Goal: Transaction & Acquisition: Purchase product/service

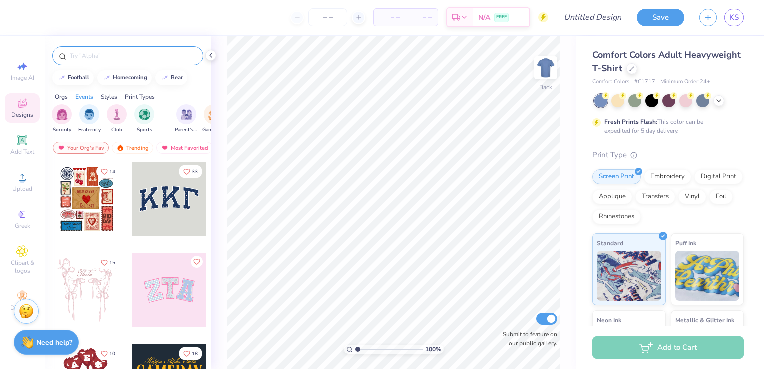
click at [102, 57] on input "text" at bounding box center [133, 56] width 128 height 10
type input "polo"
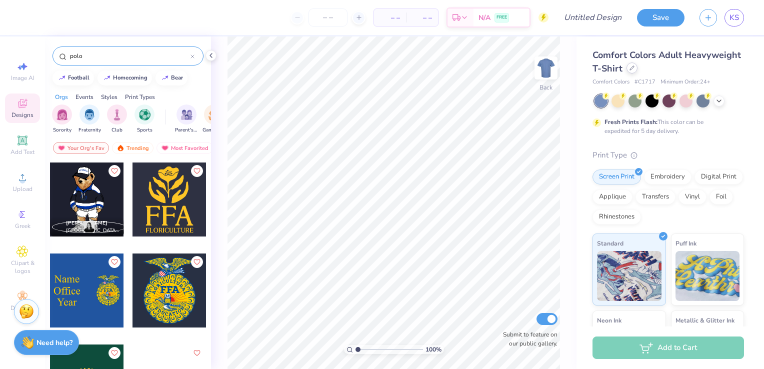
click at [637, 68] on div at bounding box center [631, 67] width 11 height 11
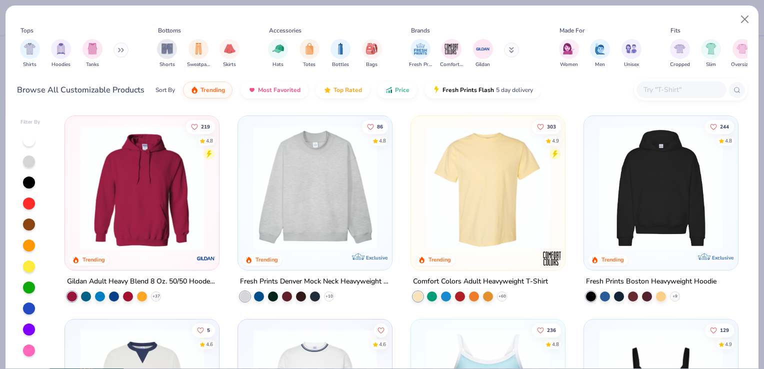
click at [119, 44] on button at bounding box center [120, 49] width 15 height 15
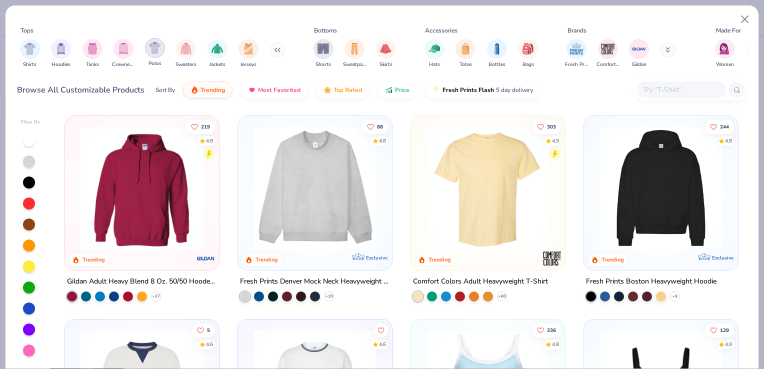
click at [155, 47] on img "filter for Polos" at bounding box center [154, 47] width 11 height 11
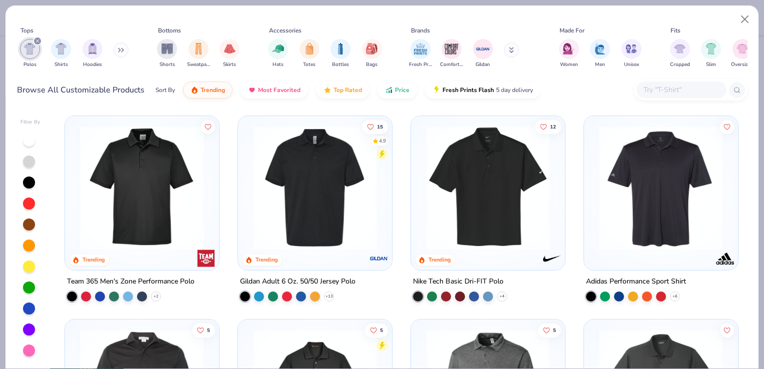
scroll to position [16, 0]
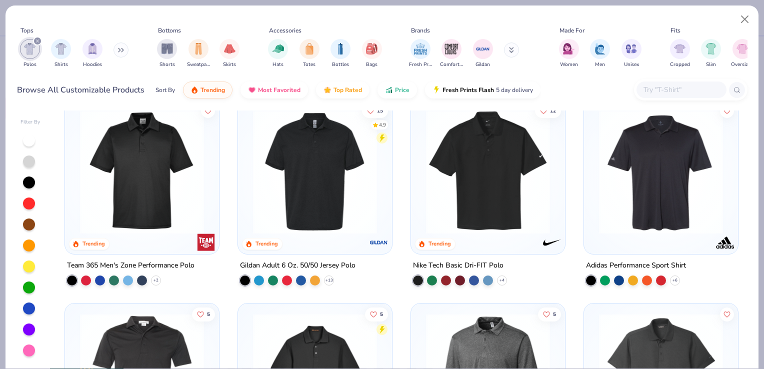
click at [321, 189] on img at bounding box center [315, 172] width 134 height 124
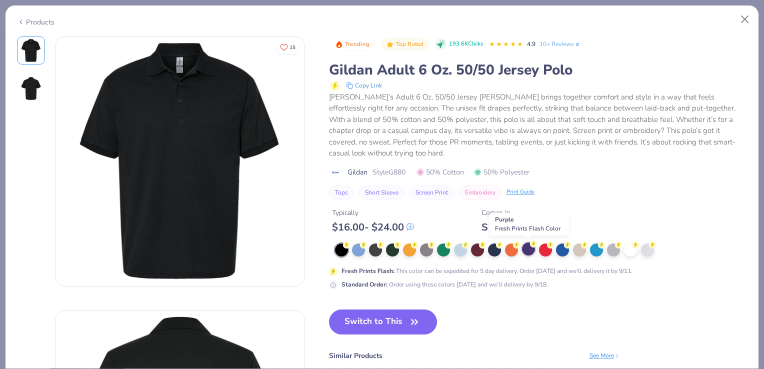
click at [529, 248] on div at bounding box center [528, 248] width 13 height 13
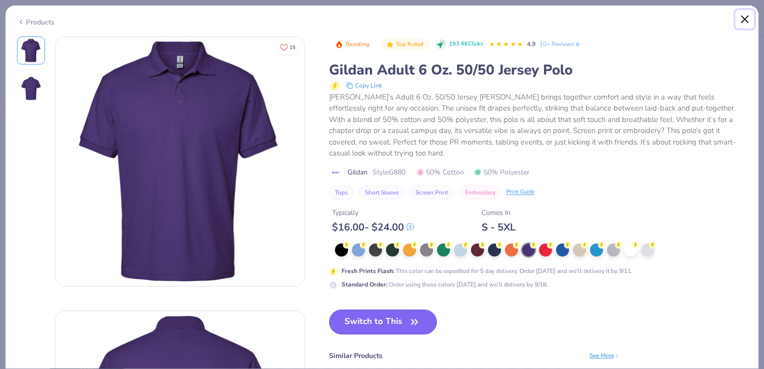
click at [746, 17] on button "Close" at bounding box center [744, 19] width 19 height 19
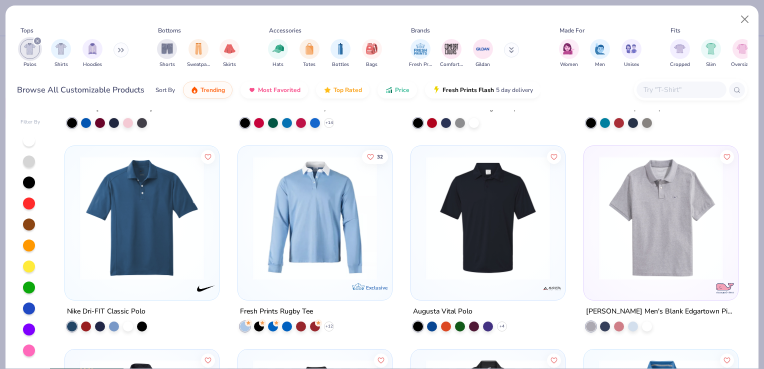
scroll to position [986, 0]
